Goal: Navigation & Orientation: Find specific page/section

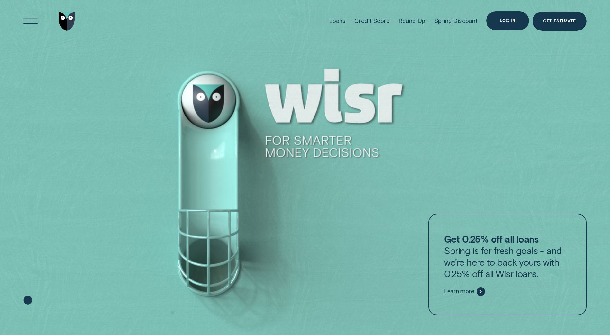
click at [497, 23] on div "Log in" at bounding box center [507, 20] width 43 height 19
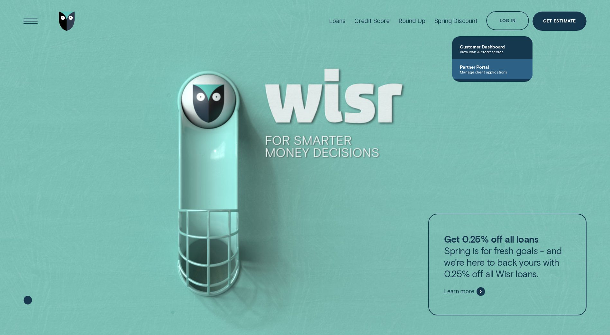
click at [484, 74] on span "Manage client applications" at bounding box center [492, 72] width 65 height 4
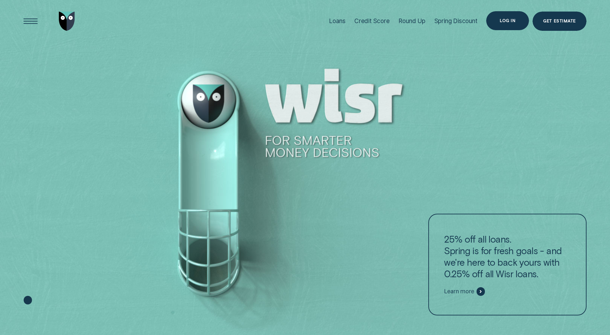
click at [511, 23] on div "Log in" at bounding box center [507, 20] width 43 height 19
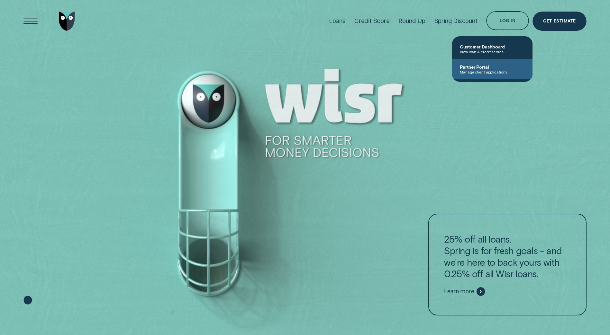
click at [486, 71] on span "Manage client applications" at bounding box center [492, 72] width 65 height 4
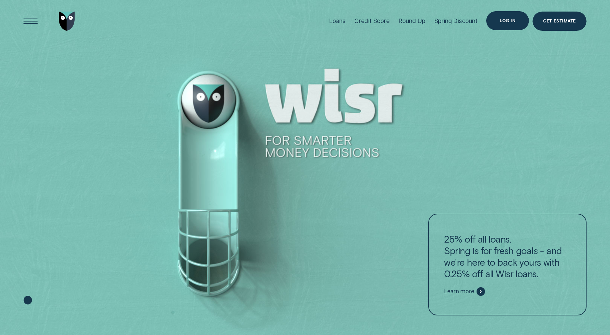
click at [506, 22] on div "Log in" at bounding box center [507, 21] width 16 height 4
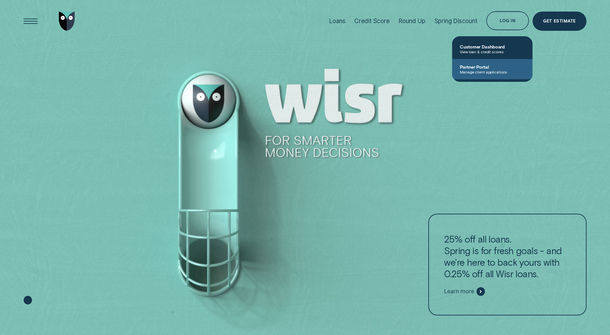
click at [488, 68] on span "Partner Portal" at bounding box center [492, 66] width 65 height 5
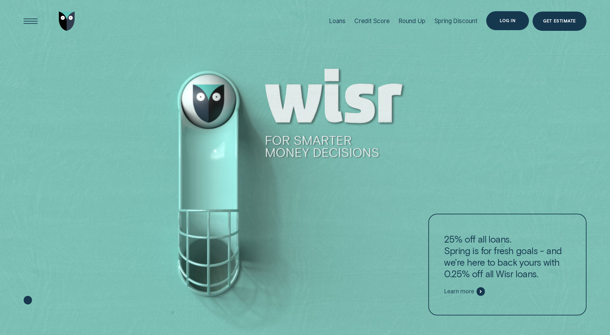
click at [512, 19] on div "Log in" at bounding box center [507, 21] width 16 height 4
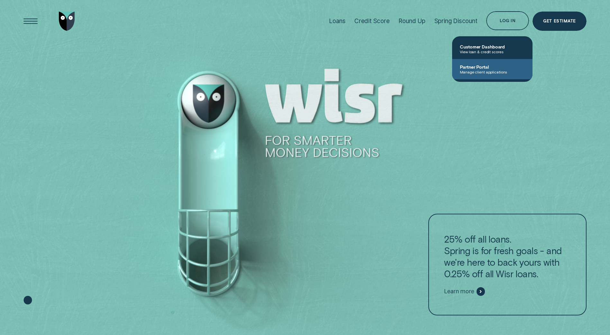
click at [486, 66] on span "Partner Portal" at bounding box center [492, 66] width 65 height 5
